Goal: Task Accomplishment & Management: Manage account settings

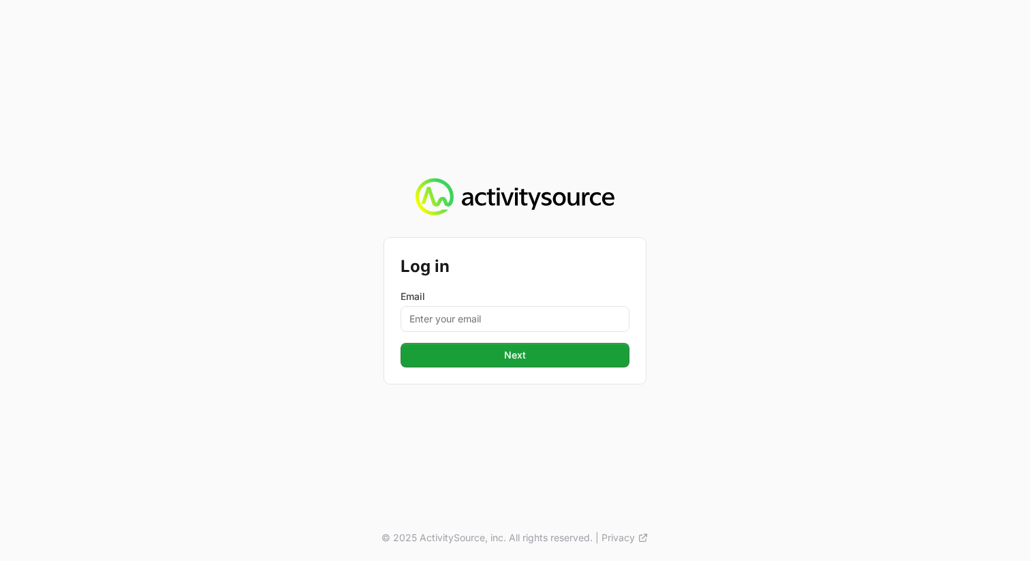
click at [490, 341] on form "Log in Email Next Next" at bounding box center [515, 310] width 229 height 113
click at [496, 324] on input "Email" at bounding box center [515, 319] width 229 height 26
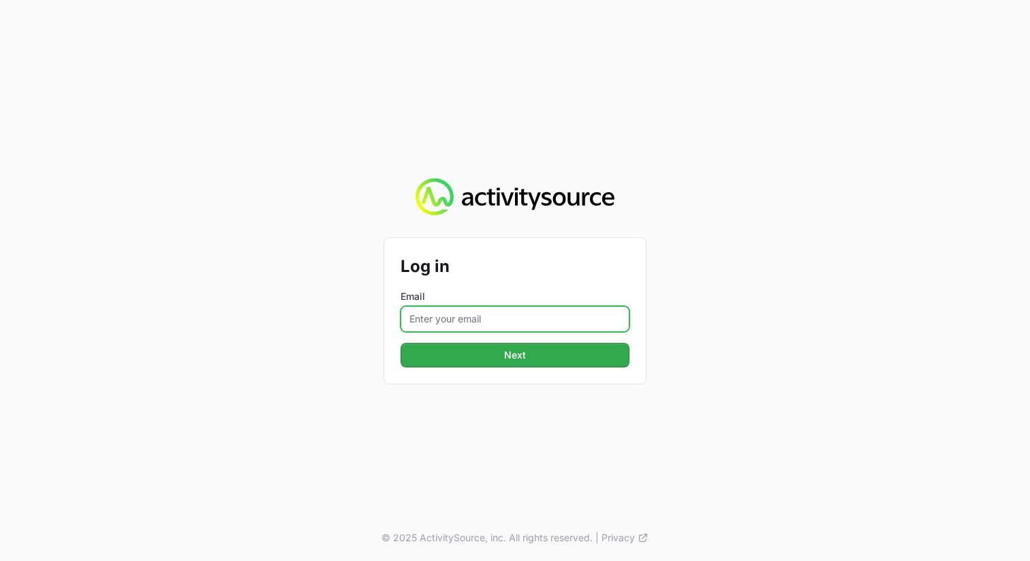
type input "[PERSON_NAME][EMAIL_ADDRESS][PERSON_NAME][DOMAIN_NAME]"
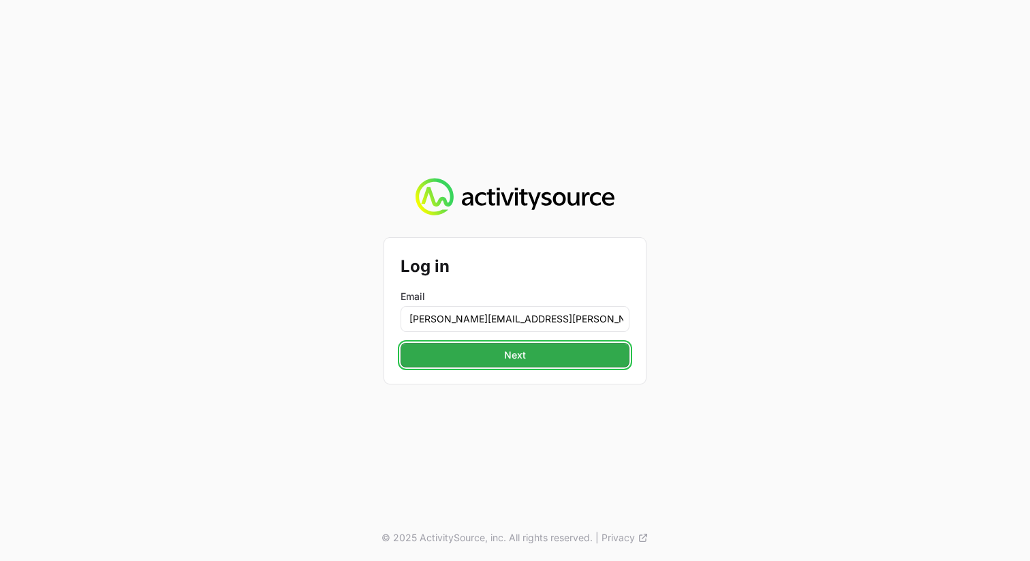
click at [505, 358] on span "Next" at bounding box center [515, 355] width 213 height 16
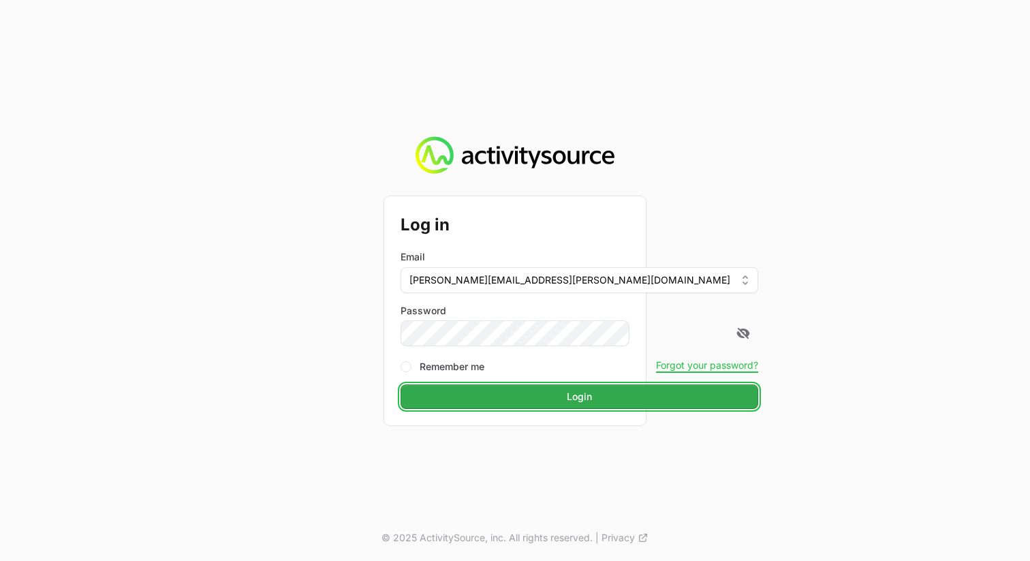
click at [515, 393] on span "Login" at bounding box center [579, 396] width 341 height 16
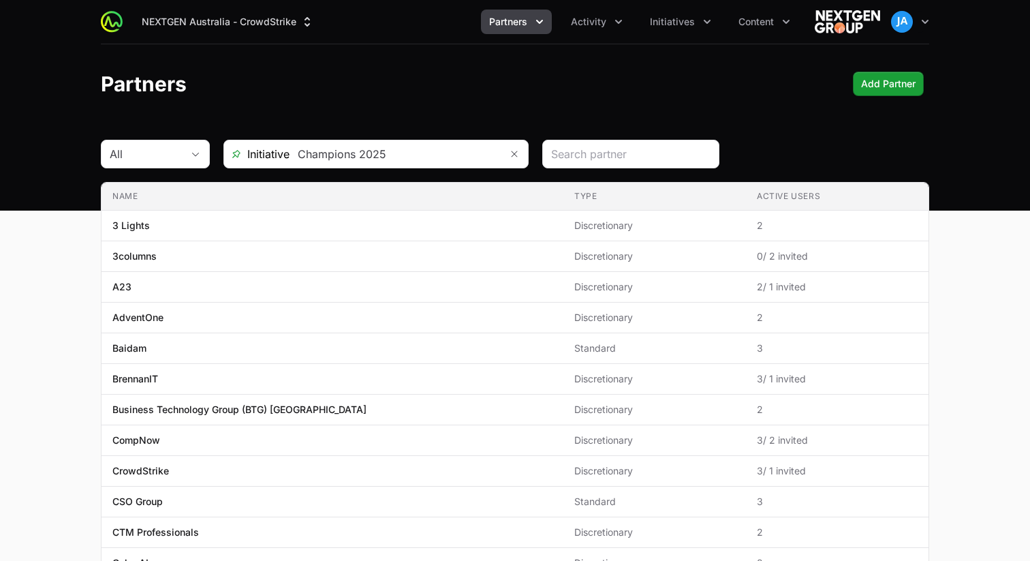
click at [545, 25] on icon "Partners menu" at bounding box center [540, 22] width 14 height 14
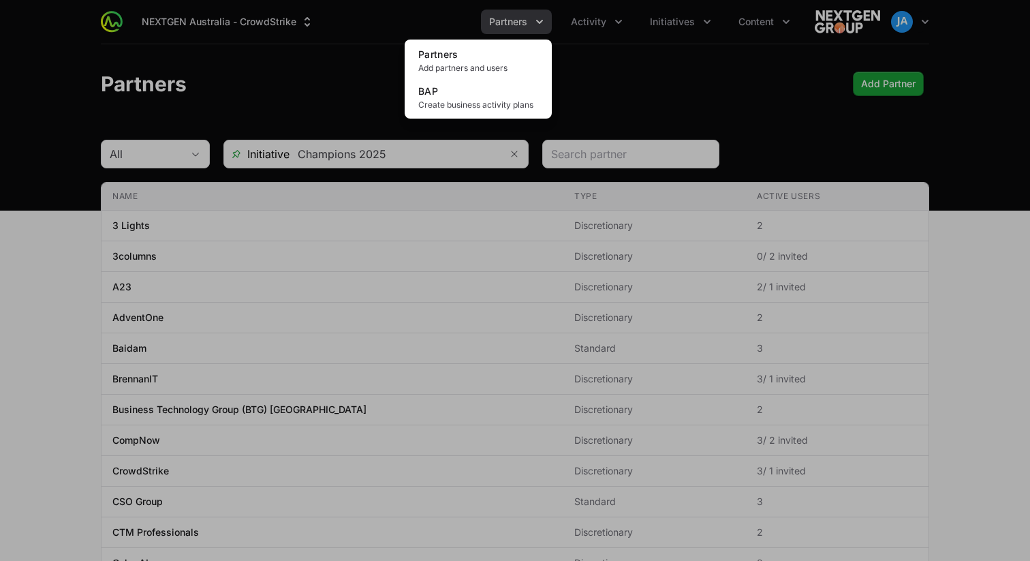
click at [623, 42] on div "Partners menu" at bounding box center [515, 280] width 1030 height 561
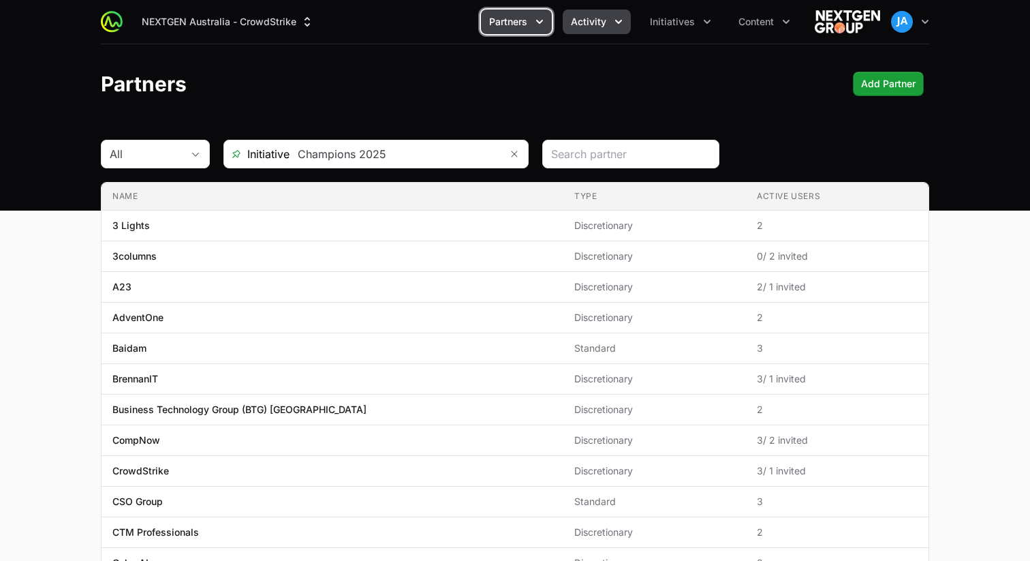
click at [622, 16] on icon "Activity menu" at bounding box center [619, 22] width 14 height 14
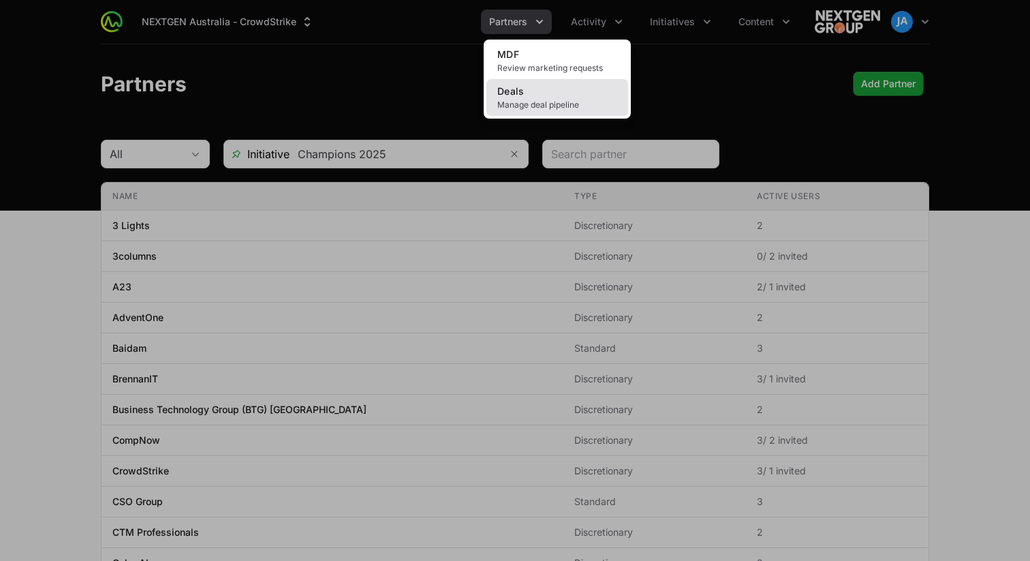
click at [542, 97] on link "Deals Manage deal pipeline" at bounding box center [558, 97] width 142 height 37
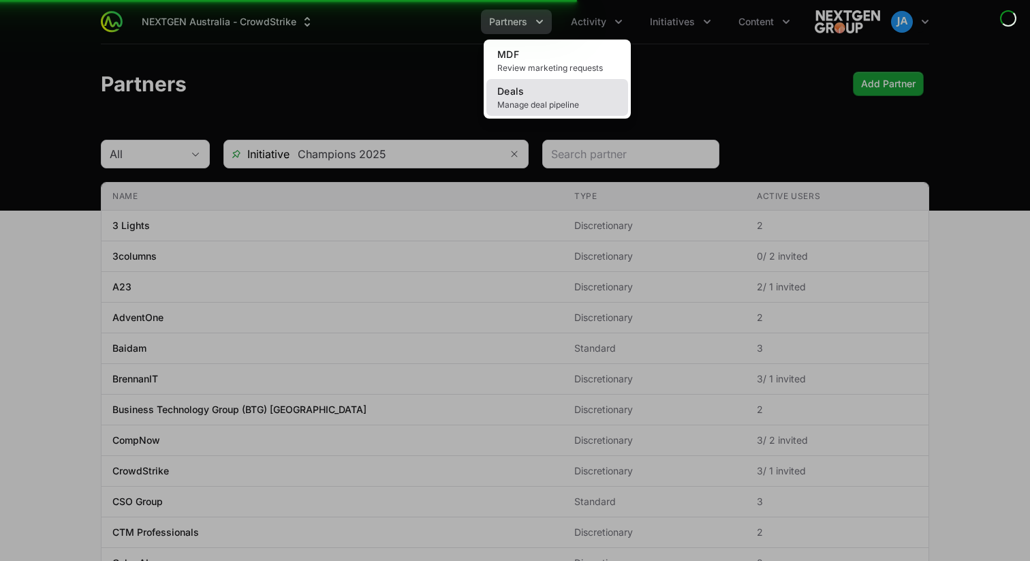
click at [515, 104] on span "Manage deal pipeline" at bounding box center [558, 105] width 120 height 11
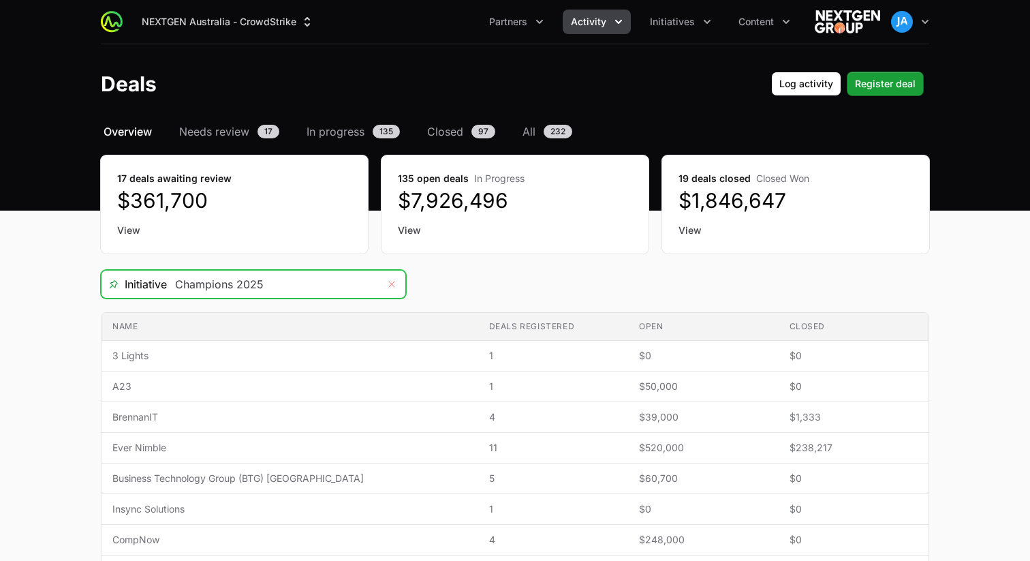
click at [388, 288] on icon "Remove" at bounding box center [392, 284] width 8 height 11
click at [367, 291] on input "Deals Filters" at bounding box center [272, 284] width 211 height 27
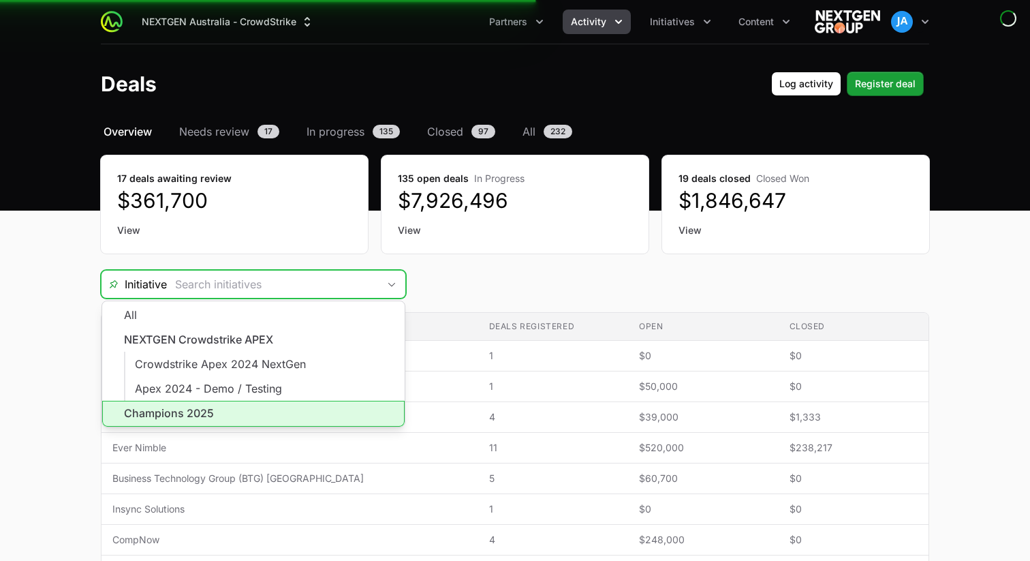
click at [301, 406] on li "Champions 2025" at bounding box center [253, 414] width 303 height 26
type input "Champions 2025"
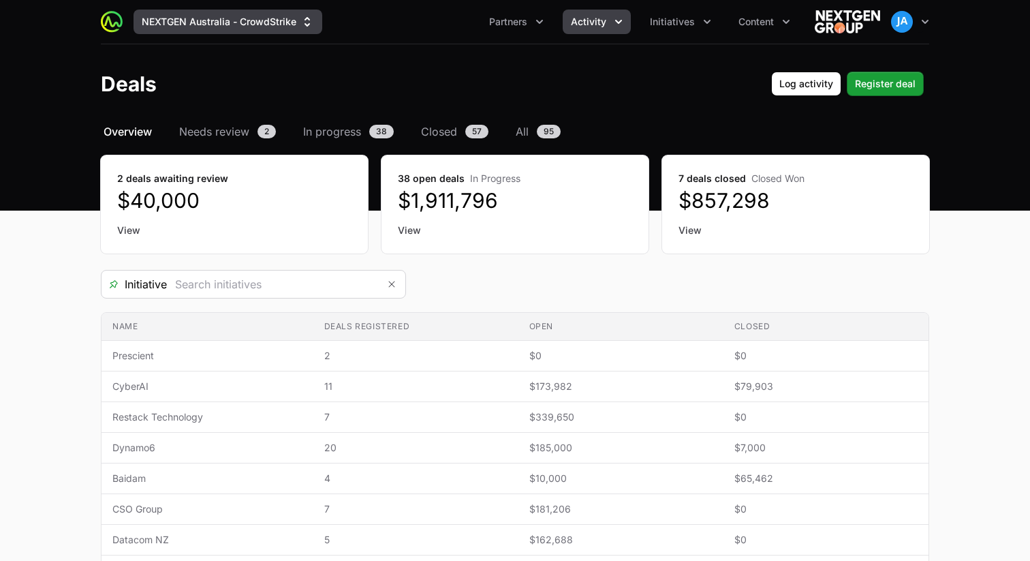
type input "Champions 2025"
